Goal: Task Accomplishment & Management: Manage account settings

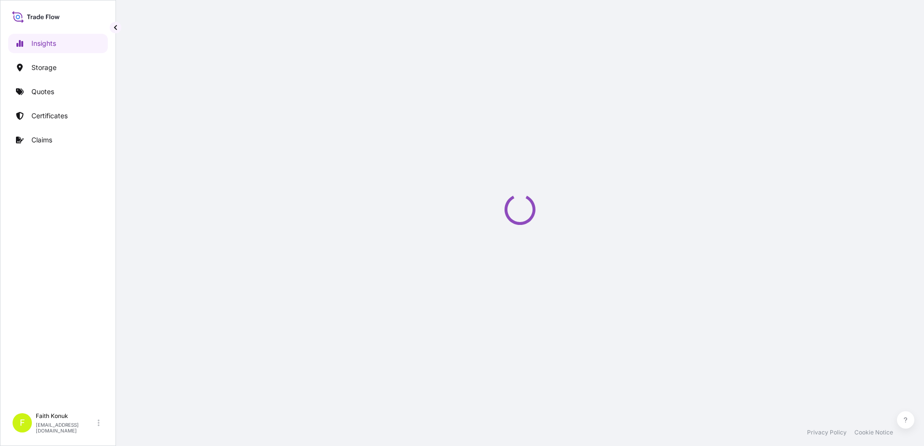
select select "2025"
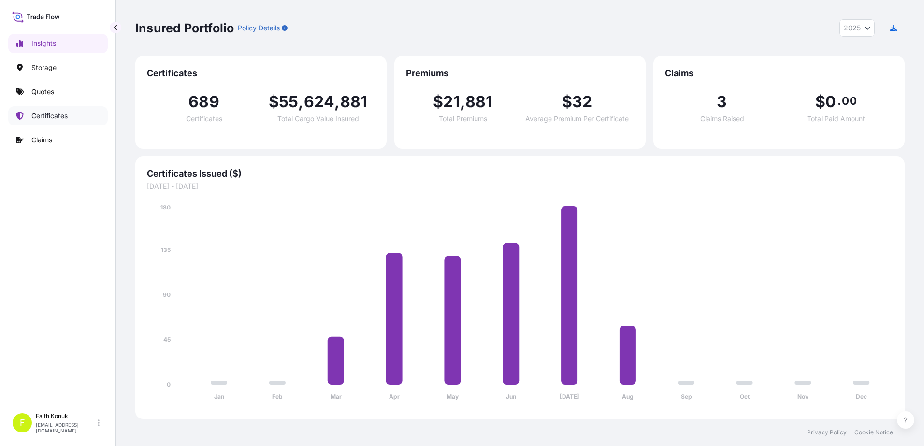
click at [57, 119] on p "Certificates" at bounding box center [49, 116] width 36 height 10
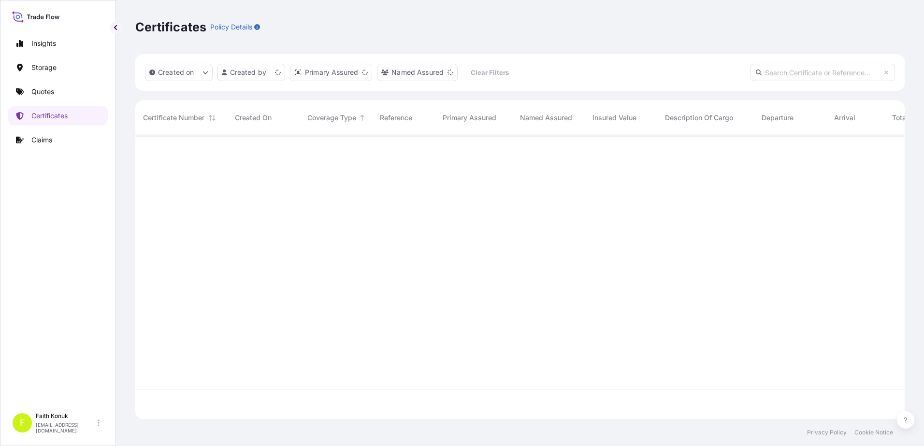
scroll to position [282, 762]
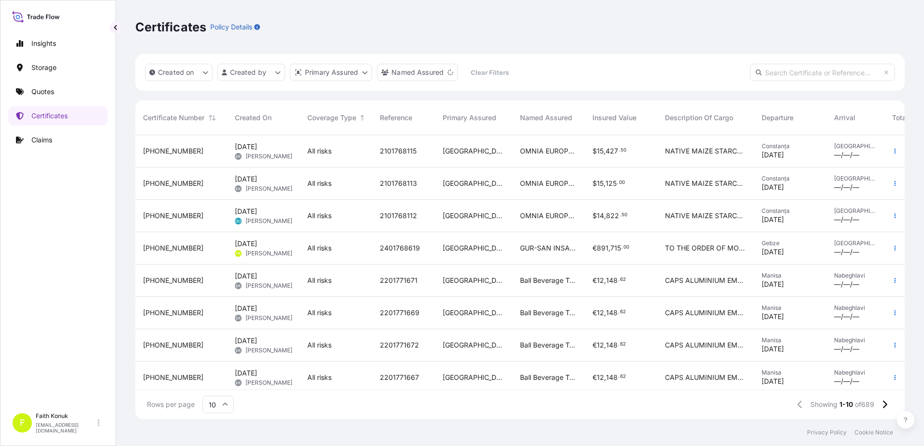
click at [787, 71] on input "text" at bounding box center [822, 72] width 145 height 17
paste input "[PHONE_NUMBER]"
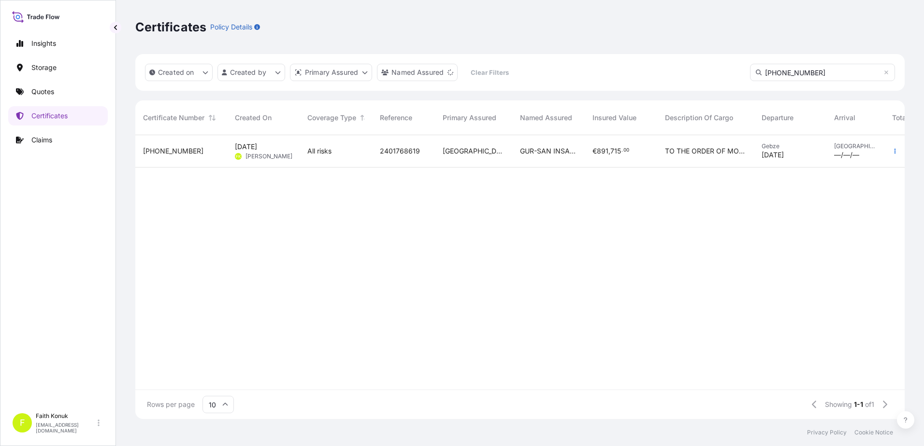
type input "[PHONE_NUMBER]"
click at [257, 146] on span "[DATE]" at bounding box center [246, 147] width 22 height 10
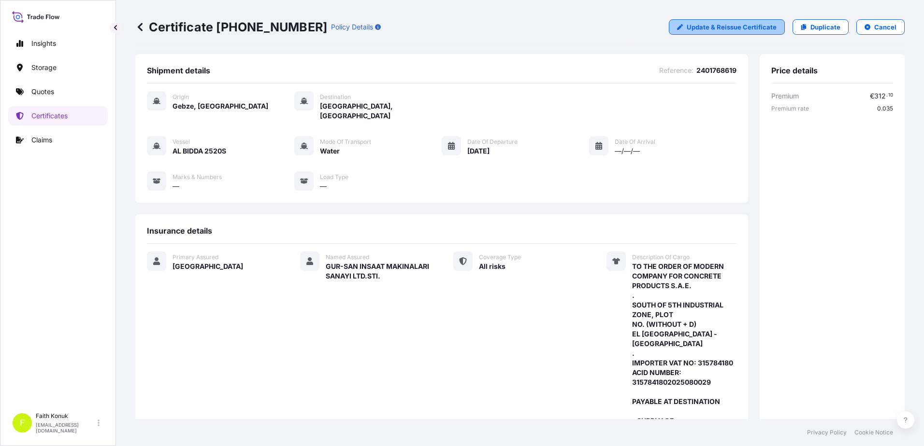
click at [694, 29] on p "Update & Reissue Certificate" at bounding box center [732, 27] width 90 height 10
select select "Water"
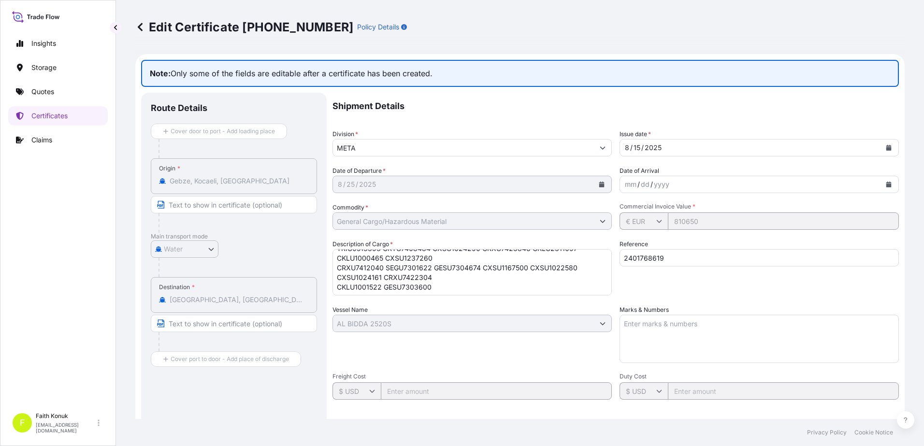
scroll to position [290, 0]
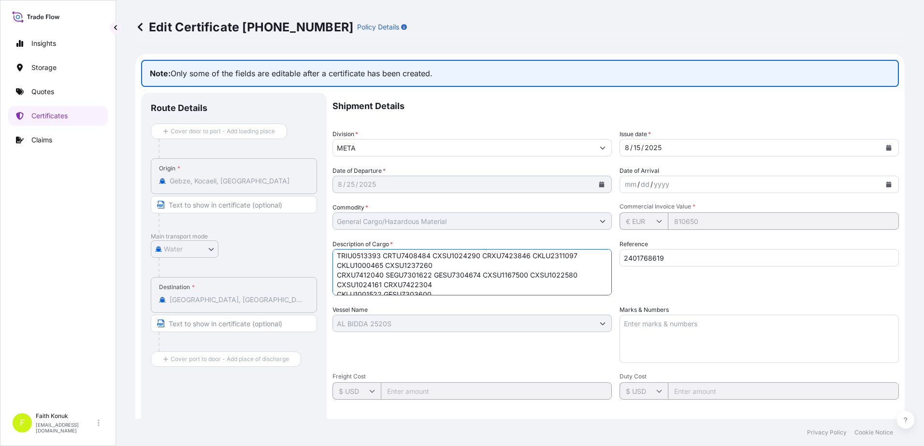
drag, startPoint x: 336, startPoint y: 257, endPoint x: 400, endPoint y: 268, distance: 64.3
click at [400, 268] on textarea "TO THE ORDER OF MODERN COMPANY FOR CONCRETE PRODUCTS S.A.E. . SOUTH OF 5TH INDU…" at bounding box center [471, 272] width 279 height 46
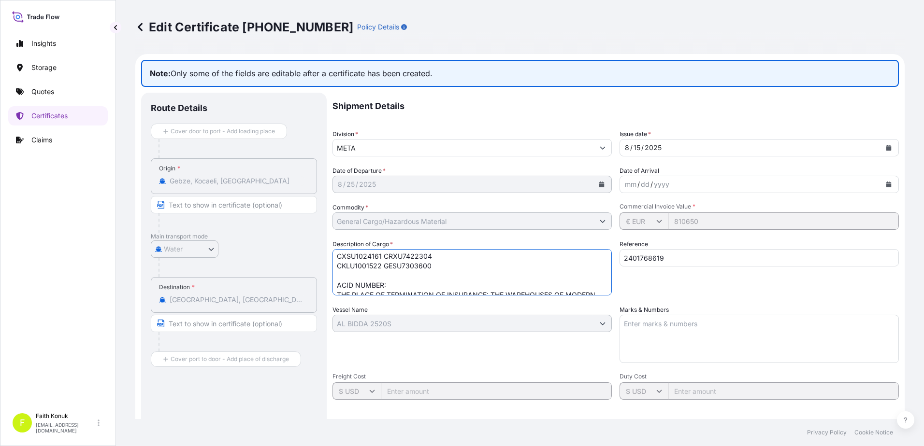
scroll to position [272, 0]
click at [335, 277] on textarea "TO THE ORDER OF MODERN COMPANY FOR CONCRETE PRODUCTS S.A.E. . SOUTH OF 5TH INDU…" at bounding box center [471, 272] width 279 height 46
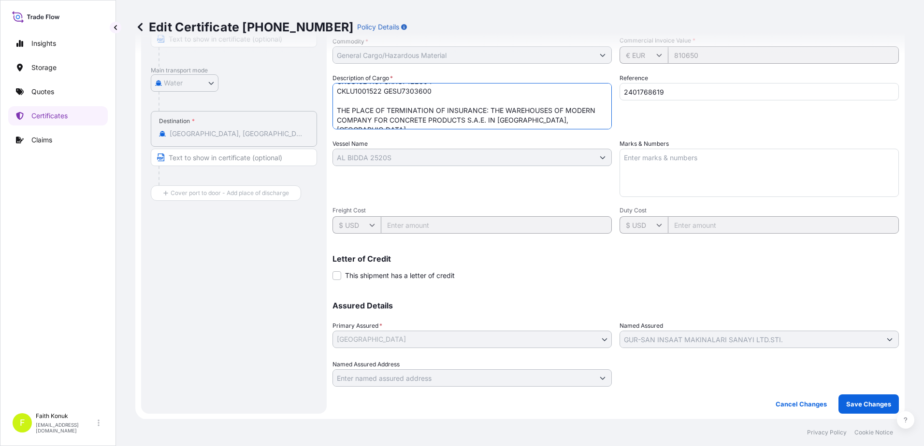
scroll to position [167, 0]
type textarea "TO THE ORDER OF MODERN COMPANY FOR CONCRETE PRODUCTS S.A.E. . SOUTH OF 5TH INDU…"
click at [871, 407] on p "Save Changes" at bounding box center [868, 404] width 45 height 10
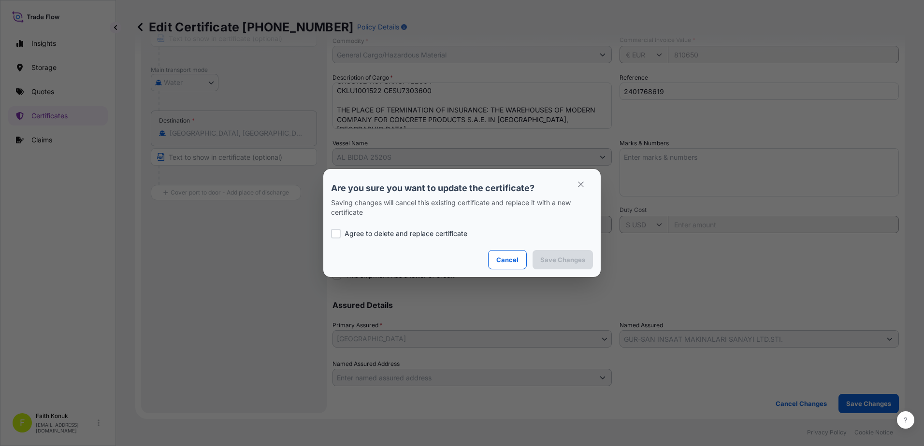
click at [372, 231] on p "Agree to delete and replace certificate" at bounding box center [405, 234] width 123 height 10
checkbox input "true"
click at [563, 257] on p "Save Changes" at bounding box center [562, 260] width 45 height 10
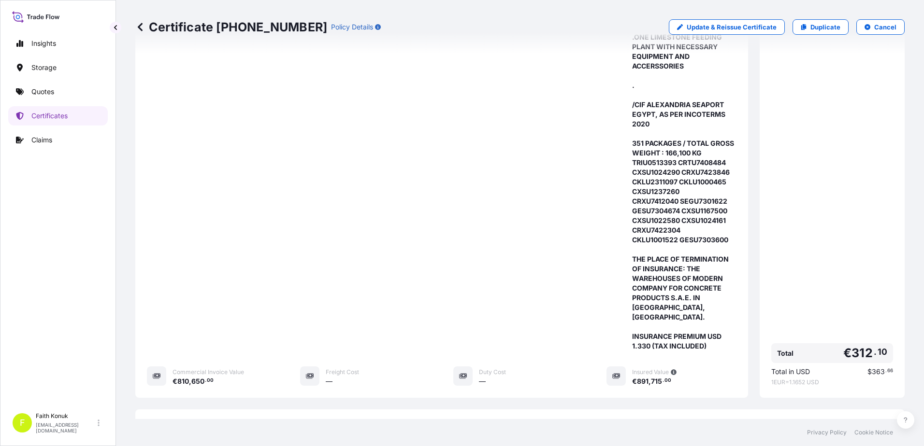
scroll to position [602, 0]
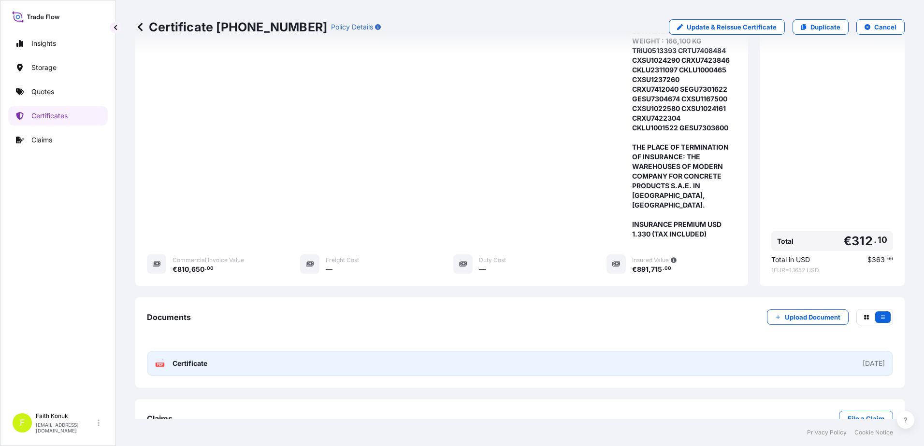
click at [172, 359] on div "PDF Certificate" at bounding box center [181, 364] width 52 height 10
